Goal: Task Accomplishment & Management: Manage account settings

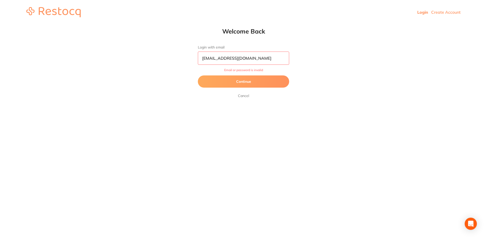
click at [248, 81] on button "Continue" at bounding box center [243, 81] width 91 height 12
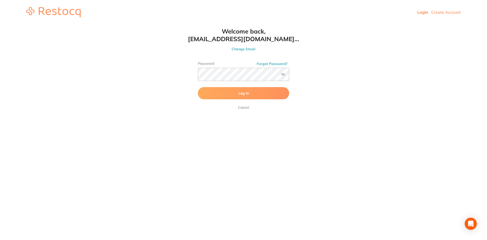
click at [283, 74] on label at bounding box center [283, 74] width 4 height 4
click at [289, 76] on input "checkbox" at bounding box center [289, 76] width 0 height 0
click at [241, 95] on span "Log In" at bounding box center [243, 93] width 10 height 5
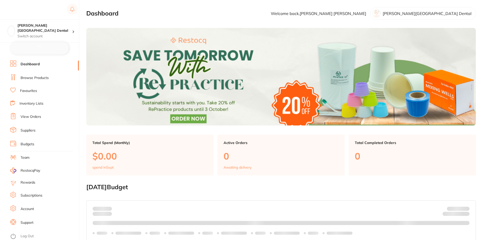
checkbox input "false"
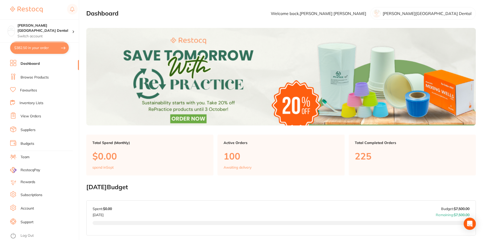
click at [30, 88] on link "Favourites" at bounding box center [28, 90] width 17 height 5
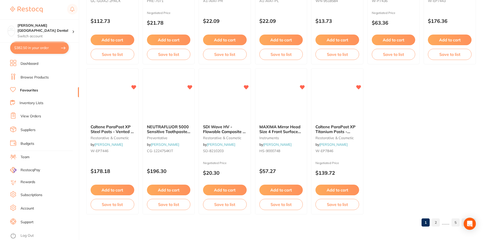
scroll to position [1041, 0]
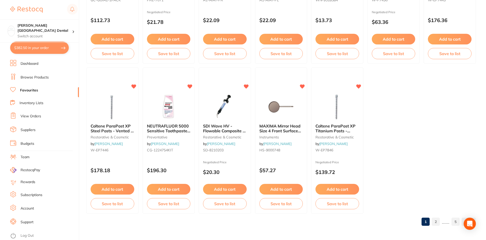
click at [457, 222] on link "5" at bounding box center [455, 221] width 8 height 10
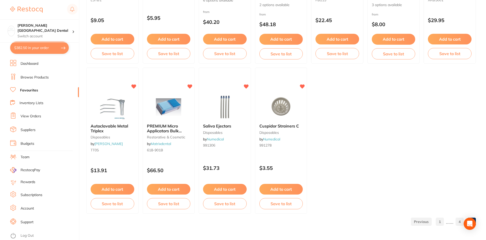
scroll to position [742, 0]
click at [457, 218] on link "4" at bounding box center [459, 221] width 8 height 10
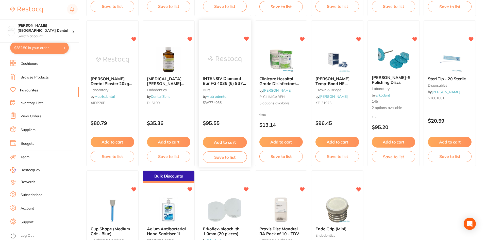
scroll to position [1041, 0]
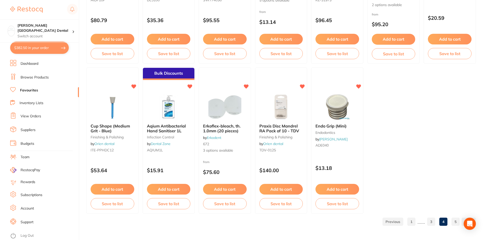
click at [24, 103] on link "Inventory Lists" at bounding box center [32, 102] width 24 height 5
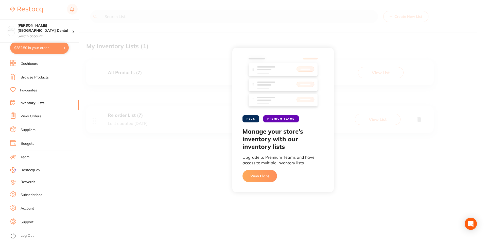
click at [147, 155] on div "PLUS PREMIUM TEAMS Manage your store's inventory with our inventory lists Upgra…" at bounding box center [283, 120] width 408 height 240
click at [23, 91] on link "Favourites" at bounding box center [28, 90] width 17 height 5
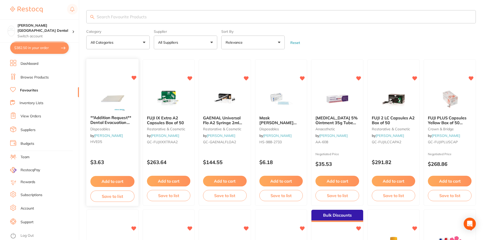
click at [107, 197] on button "Save to list" at bounding box center [112, 195] width 44 height 11
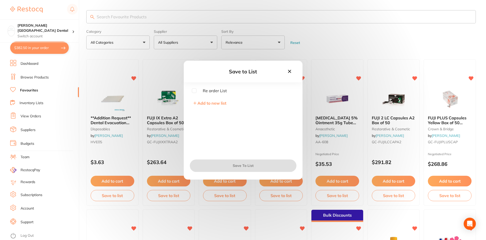
click at [193, 90] on input "checkbox" at bounding box center [194, 90] width 5 height 5
checkbox input "true"
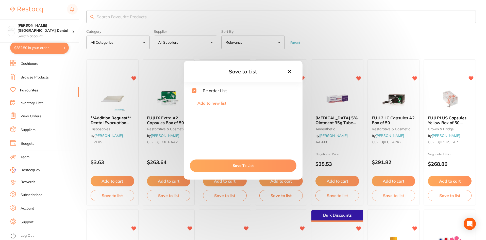
click at [236, 168] on button "Save To List" at bounding box center [243, 165] width 107 height 12
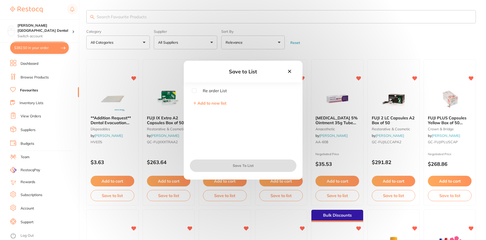
click at [194, 89] on input "checkbox" at bounding box center [194, 90] width 5 height 5
checkbox input "true"
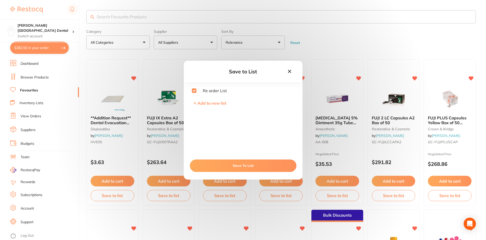
click at [253, 163] on button "Save To List" at bounding box center [243, 165] width 107 height 12
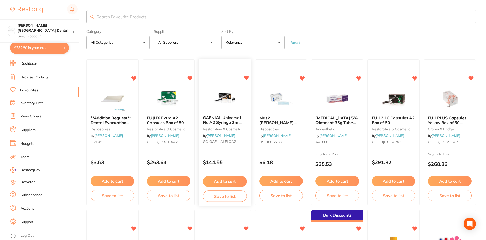
click at [232, 198] on button "Save to list" at bounding box center [225, 195] width 44 height 11
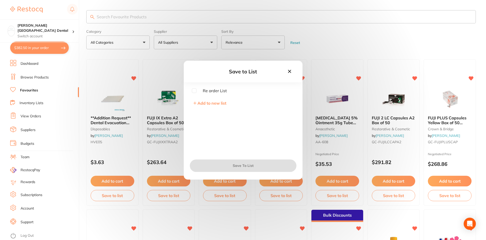
click at [193, 89] on input "checkbox" at bounding box center [194, 90] width 5 height 5
checkbox input "true"
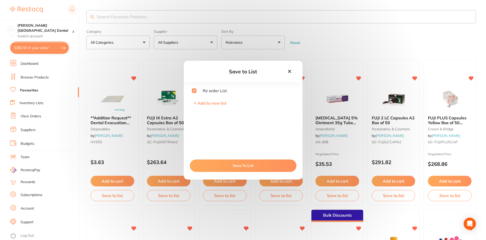
click at [242, 166] on button "Save To List" at bounding box center [243, 165] width 107 height 12
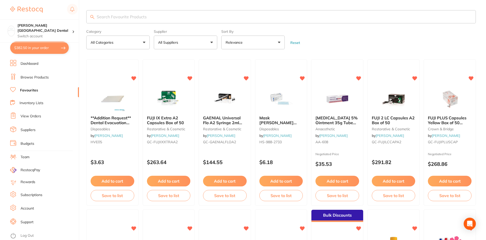
click at [39, 114] on link "View Orders" at bounding box center [31, 116] width 21 height 5
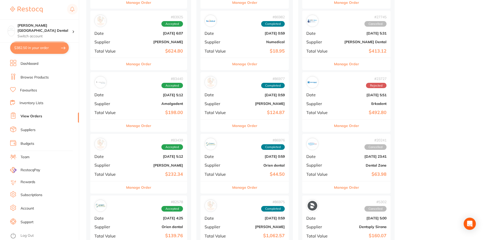
scroll to position [558, 0]
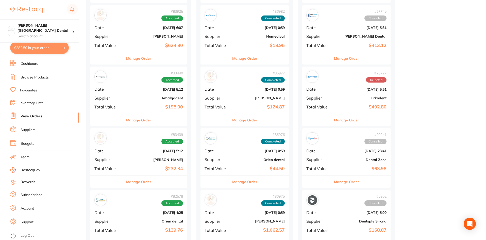
click at [27, 182] on link "Rewards" at bounding box center [28, 181] width 15 height 5
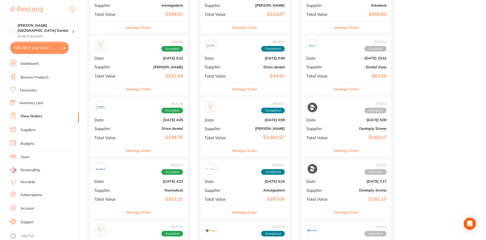
scroll to position [660, 0]
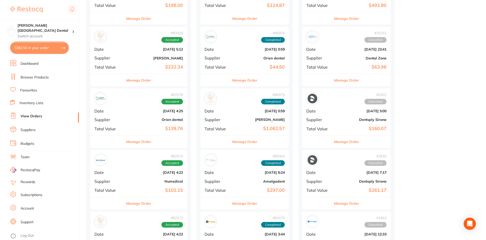
click at [31, 104] on link "Inventory Lists" at bounding box center [32, 102] width 24 height 5
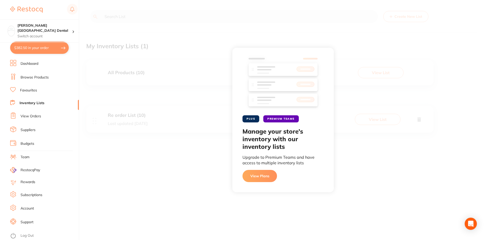
click at [258, 177] on button "View Plans" at bounding box center [260, 176] width 35 height 12
click at [20, 90] on link "Favourites" at bounding box center [28, 90] width 17 height 5
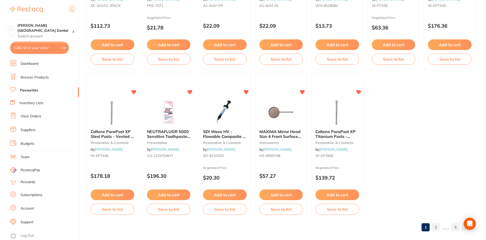
scroll to position [1041, 0]
